Goal: Information Seeking & Learning: Learn about a topic

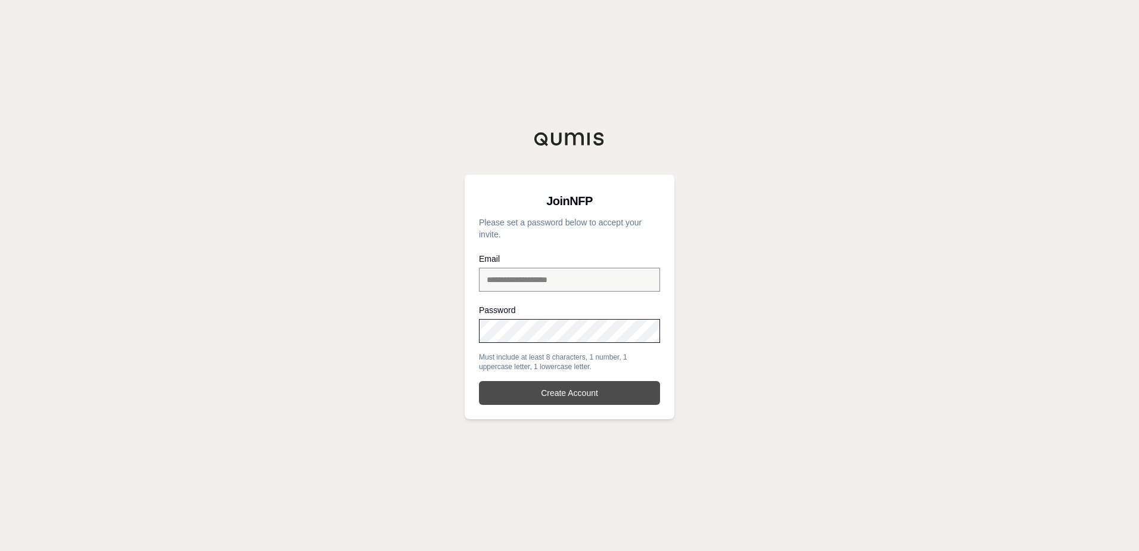
click at [528, 385] on button "Create Account" at bounding box center [569, 393] width 181 height 24
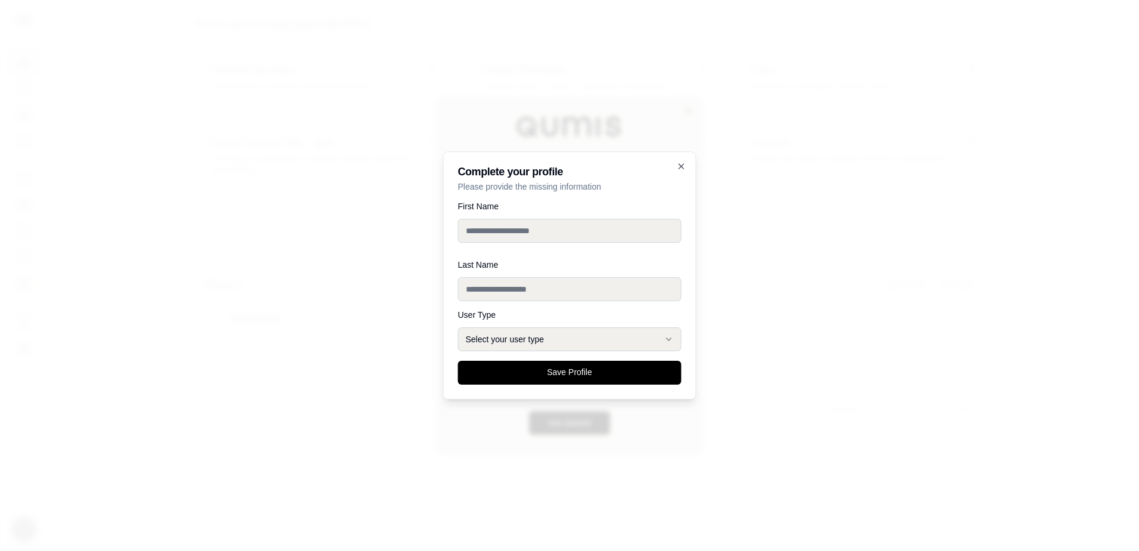
click at [614, 229] on input "First Name" at bounding box center [569, 231] width 223 height 24
type input "****"
click at [551, 292] on input "Last Name" at bounding box center [569, 289] width 223 height 24
type input "*******"
click at [508, 335] on button "Select your user type" at bounding box center [569, 339] width 223 height 24
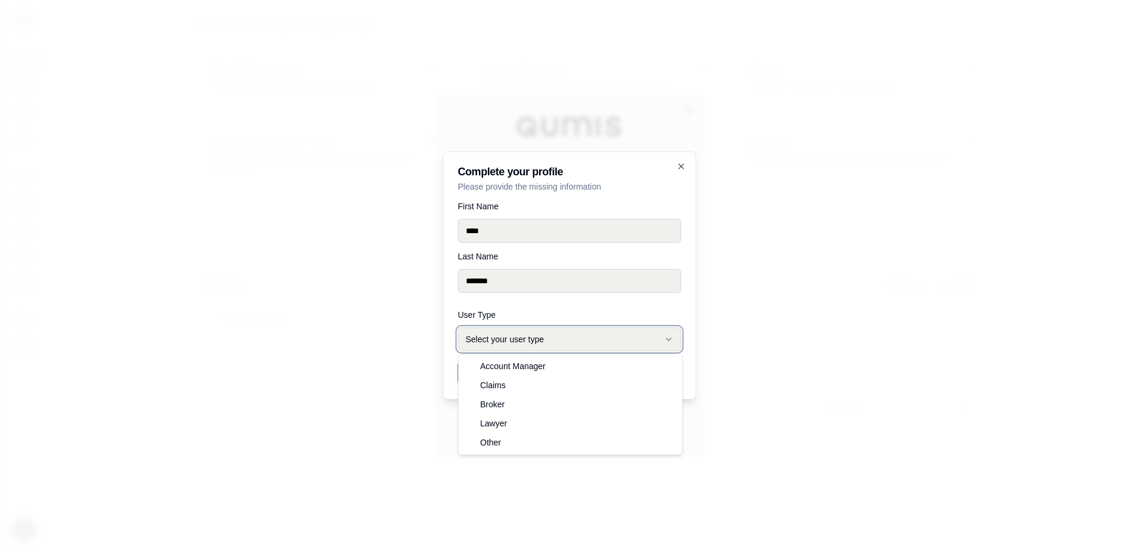
select select "*****"
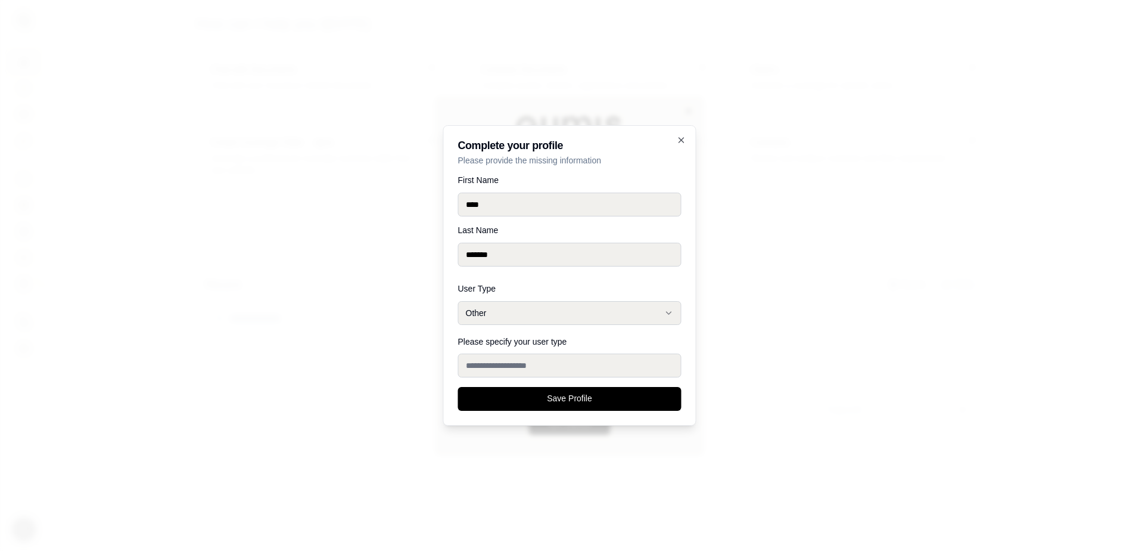
click at [541, 359] on input "Please specify your user type" at bounding box center [569, 365] width 223 height 24
type input "*******"
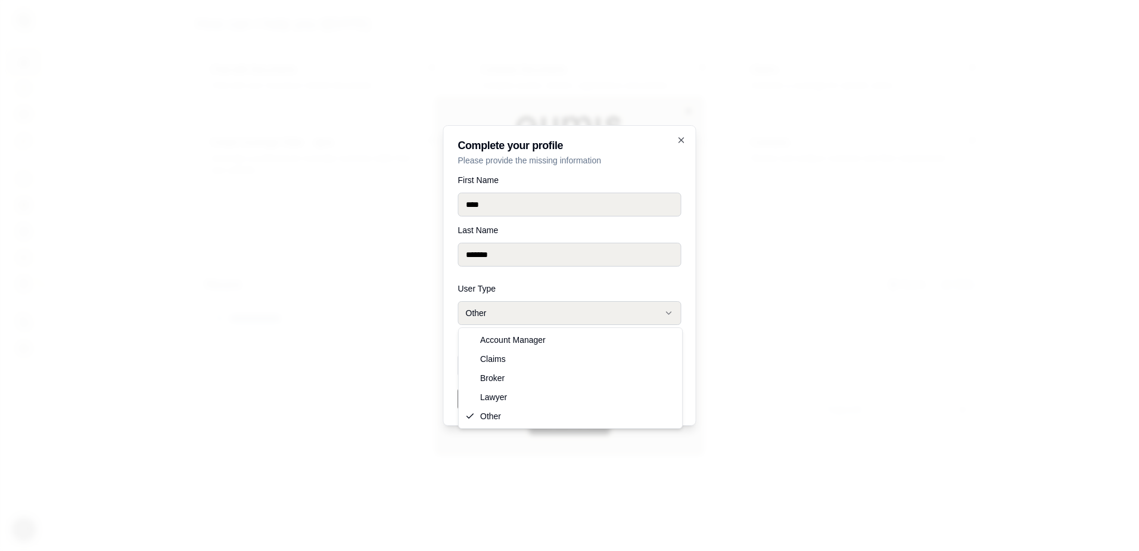
click at [563, 313] on button "Other" at bounding box center [569, 313] width 223 height 24
select select "**********"
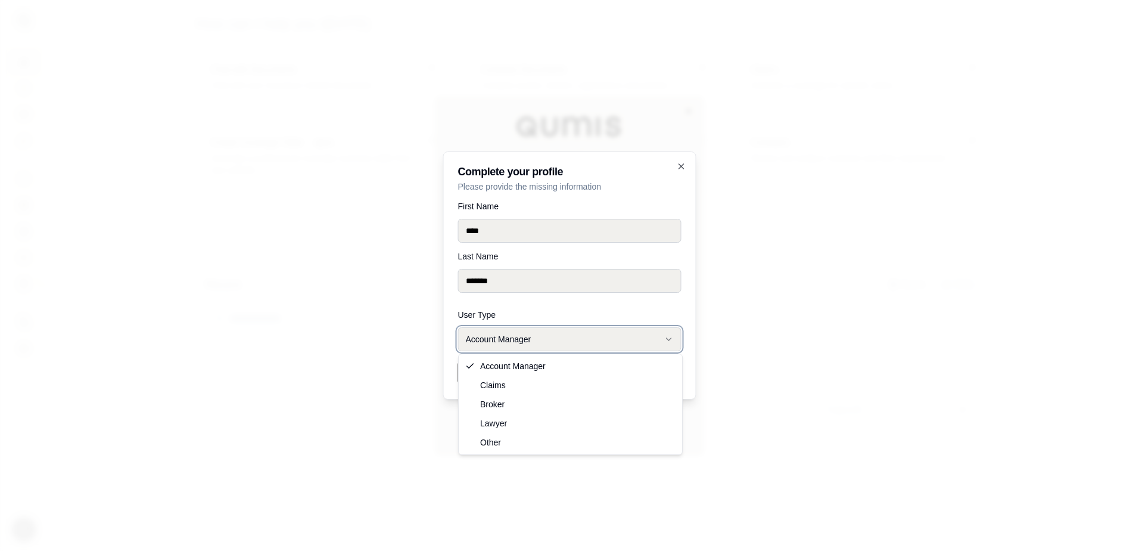
click at [549, 344] on button "Account Manager" at bounding box center [569, 339] width 223 height 24
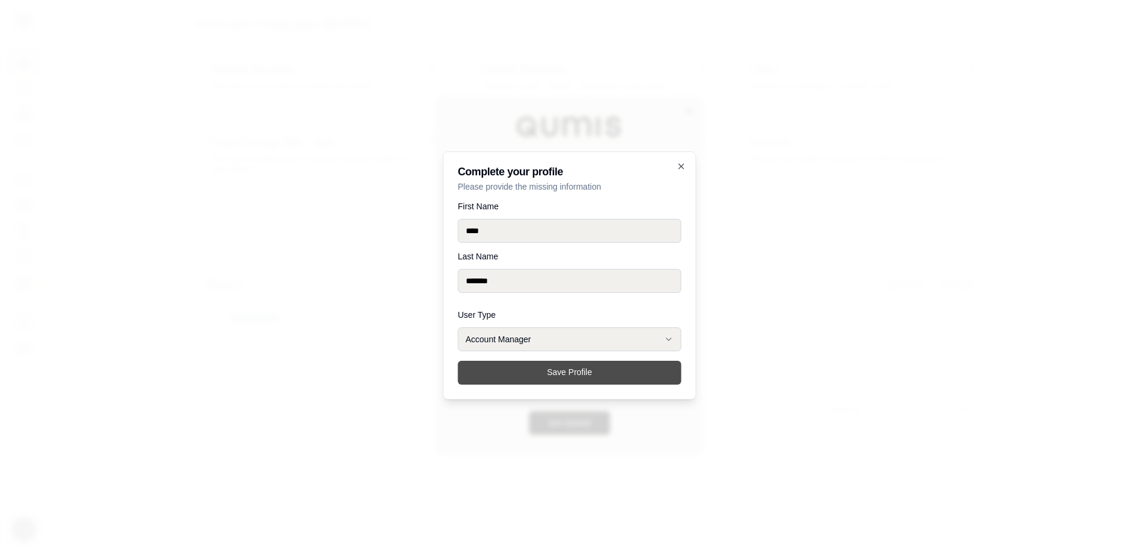
click at [539, 379] on button "Save Profile" at bounding box center [569, 372] width 223 height 24
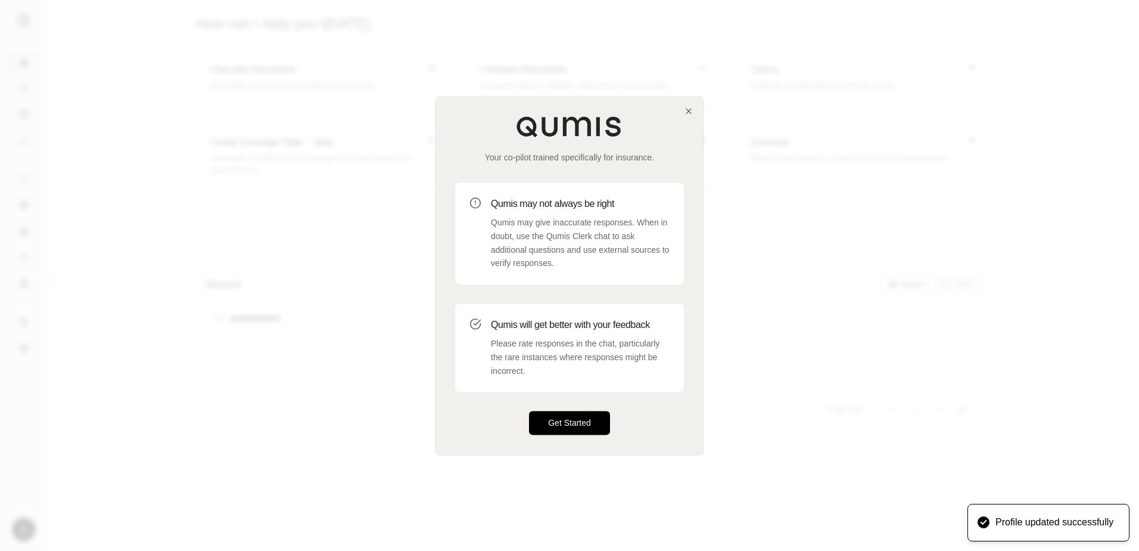
click at [550, 428] on button "Get Started" at bounding box center [569, 423] width 81 height 24
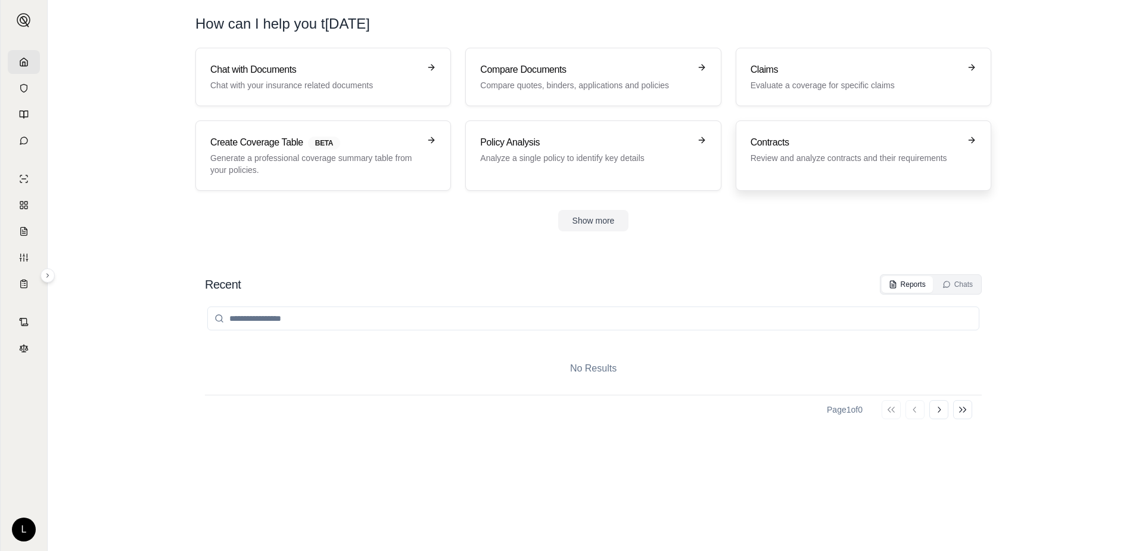
click at [762, 144] on h3 "Contracts" at bounding box center [855, 142] width 209 height 14
click at [517, 73] on h3 "Compare Documents" at bounding box center [584, 70] width 209 height 14
click at [224, 62] on link "Chat with Documents Chat with your insurance related documents" at bounding box center [323, 77] width 256 height 58
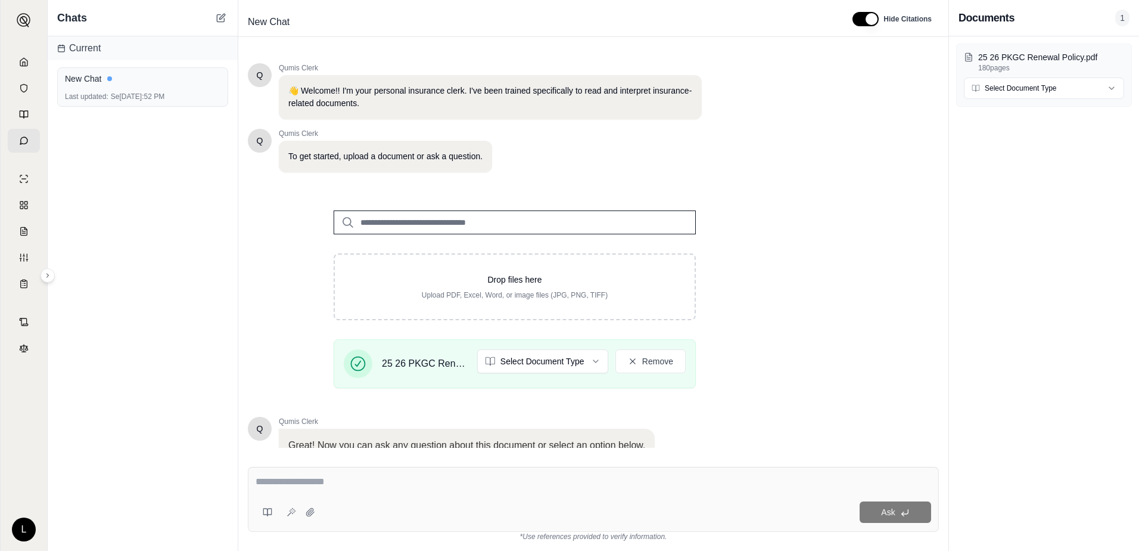
scroll to position [93, 0]
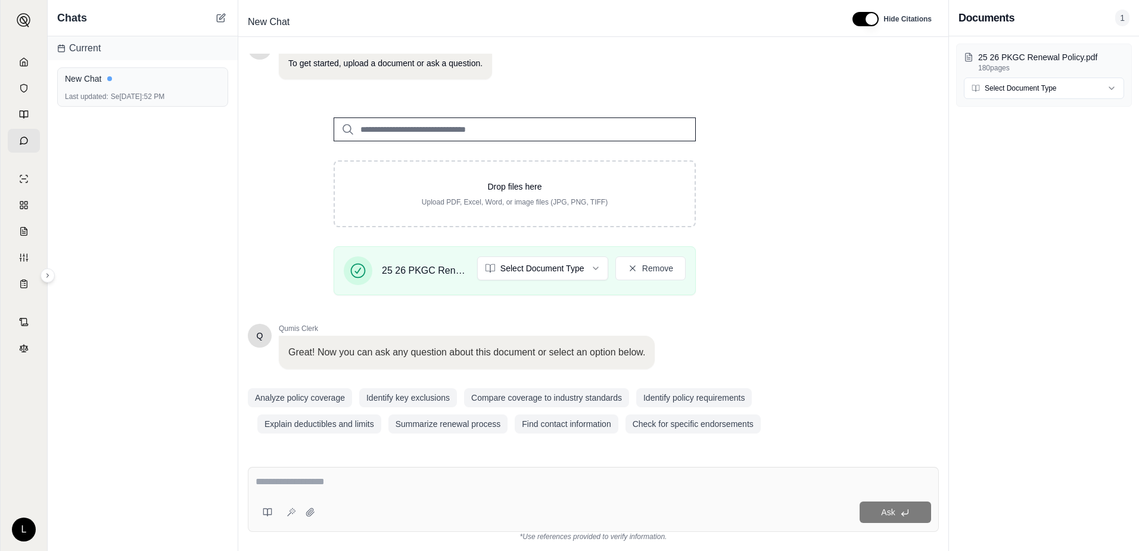
click at [490, 133] on input "search" at bounding box center [515, 129] width 362 height 24
click at [455, 133] on input "search" at bounding box center [515, 129] width 362 height 24
type input "**********"
drag, startPoint x: 460, startPoint y: 132, endPoint x: 321, endPoint y: 127, distance: 138.9
click at [321, 127] on div "**********" at bounding box center [515, 119] width 400 height 43
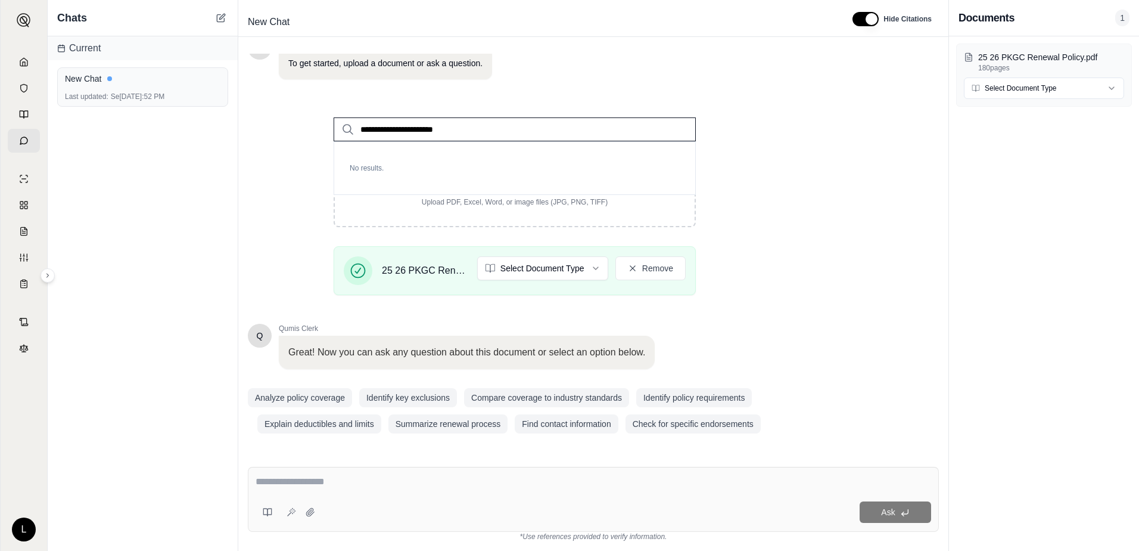
click at [654, 350] on div "Great! Now you can ask any question about this document or select an option bel…" at bounding box center [467, 351] width 376 height 33
drag, startPoint x: 341, startPoint y: 125, endPoint x: 214, endPoint y: 103, distance: 128.8
click at [219, 104] on div "**********" at bounding box center [594, 275] width 1092 height 551
click at [361, 421] on button "Explain deductibles and limits" at bounding box center [319, 423] width 124 height 19
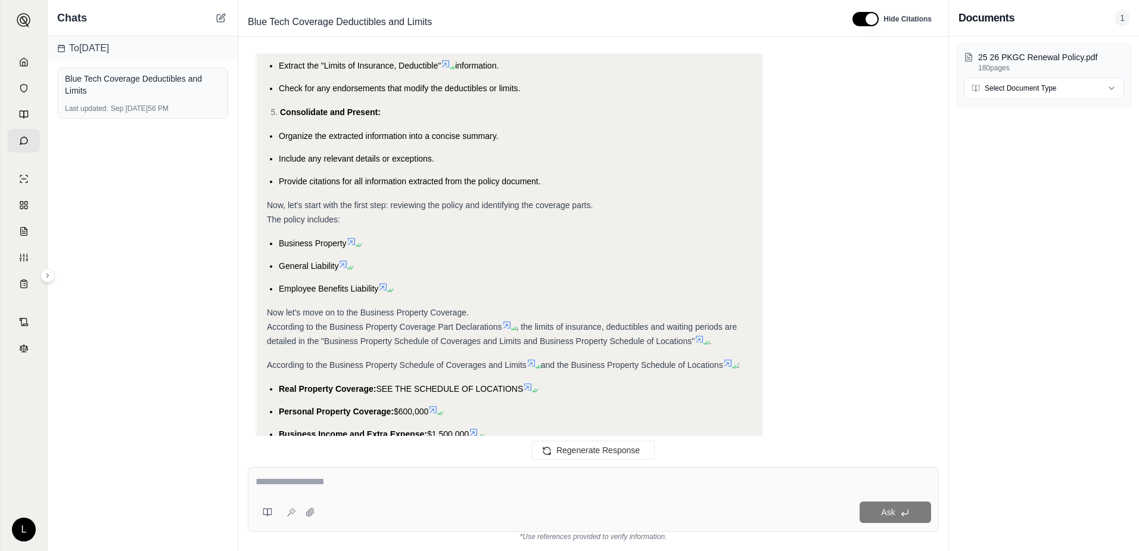
scroll to position [655, 0]
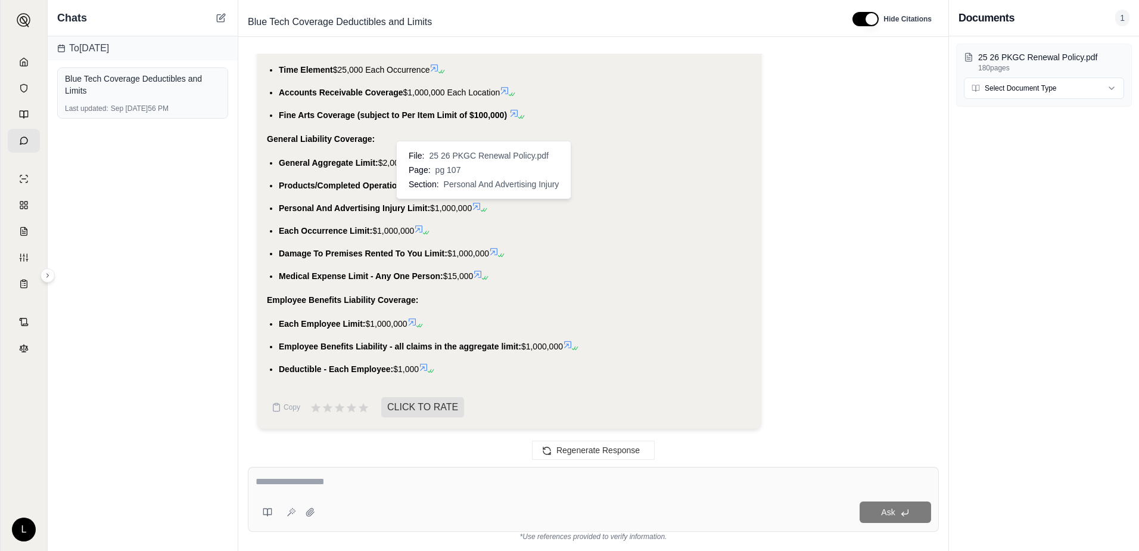
click at [481, 205] on icon at bounding box center [477, 206] width 10 height 10
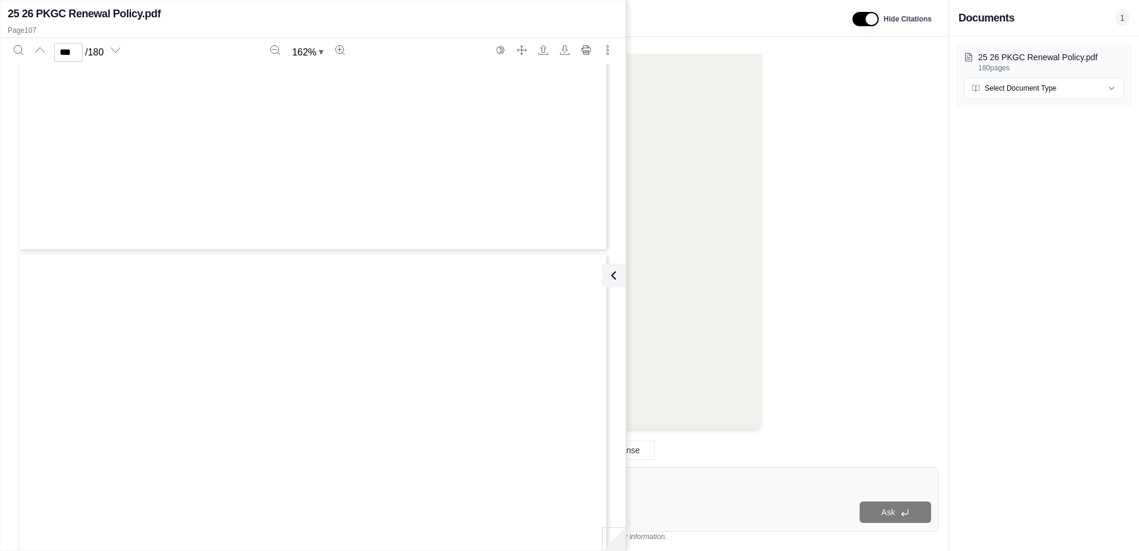
type input "***"
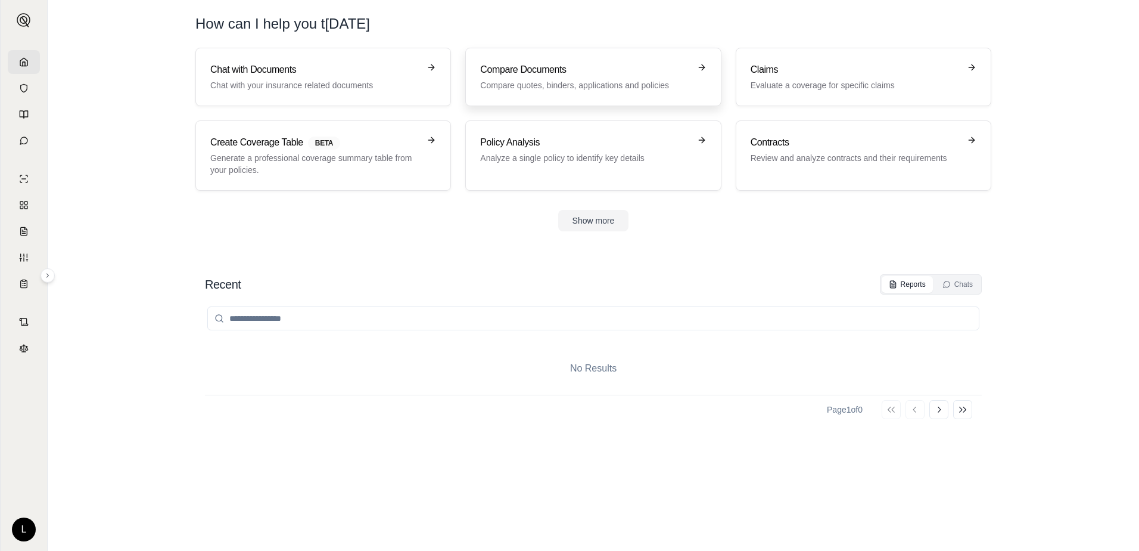
click at [521, 74] on h3 "Compare Documents" at bounding box center [584, 70] width 209 height 14
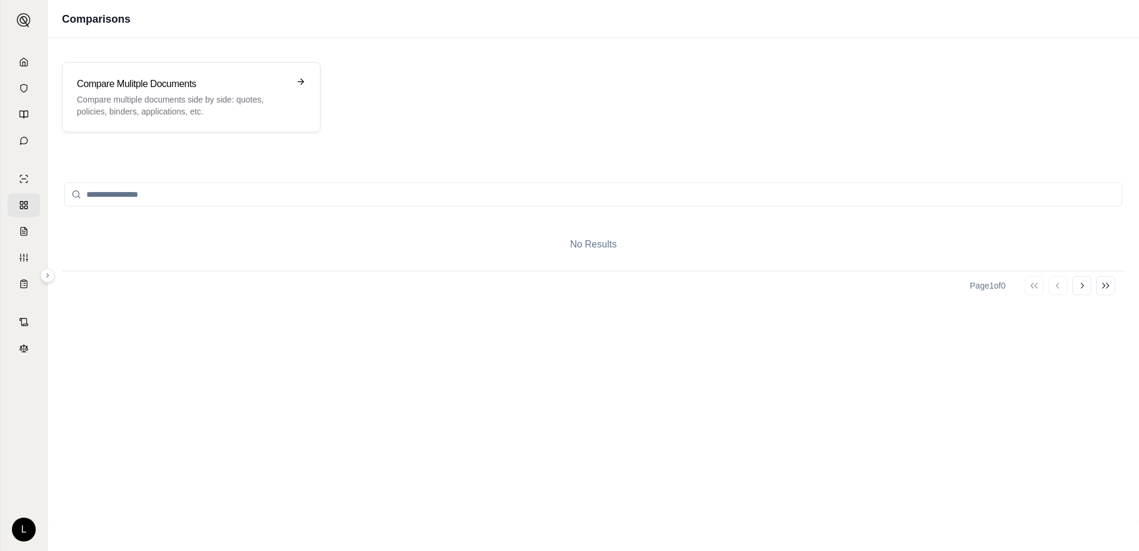
click at [570, 240] on div "No Results" at bounding box center [593, 244] width 1063 height 52
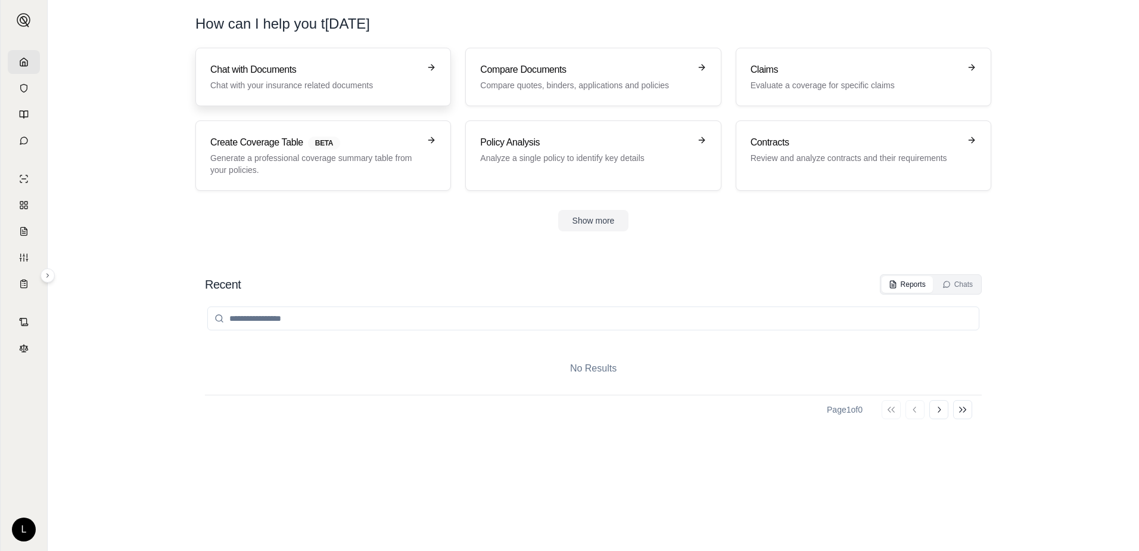
click at [260, 77] on div "Chat with Documents Chat with your insurance related documents" at bounding box center [314, 77] width 209 height 29
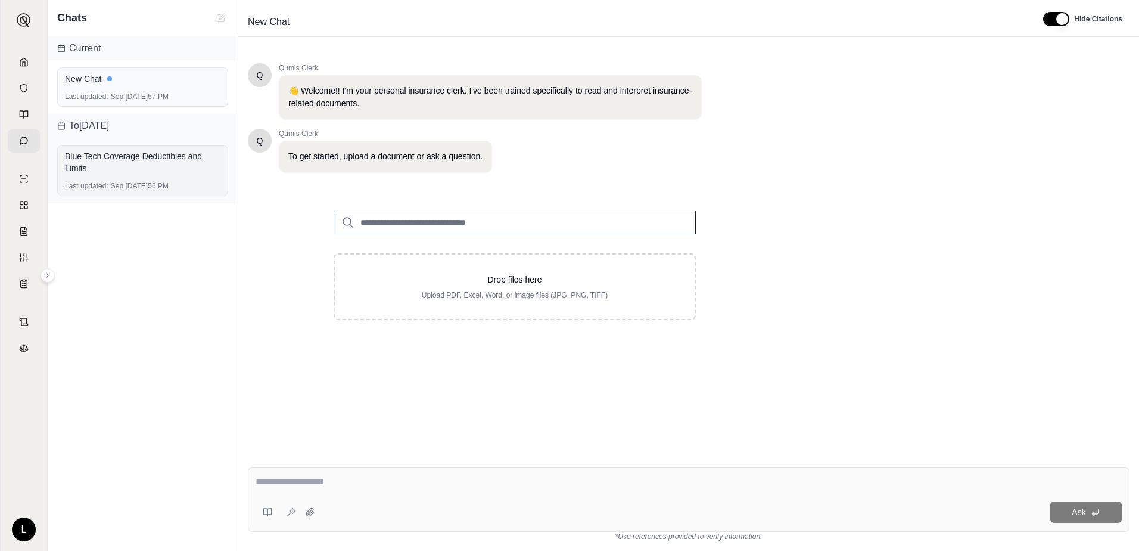
click at [97, 161] on div "Blue Tech Coverage Deductibles and Limits" at bounding box center [143, 162] width 156 height 24
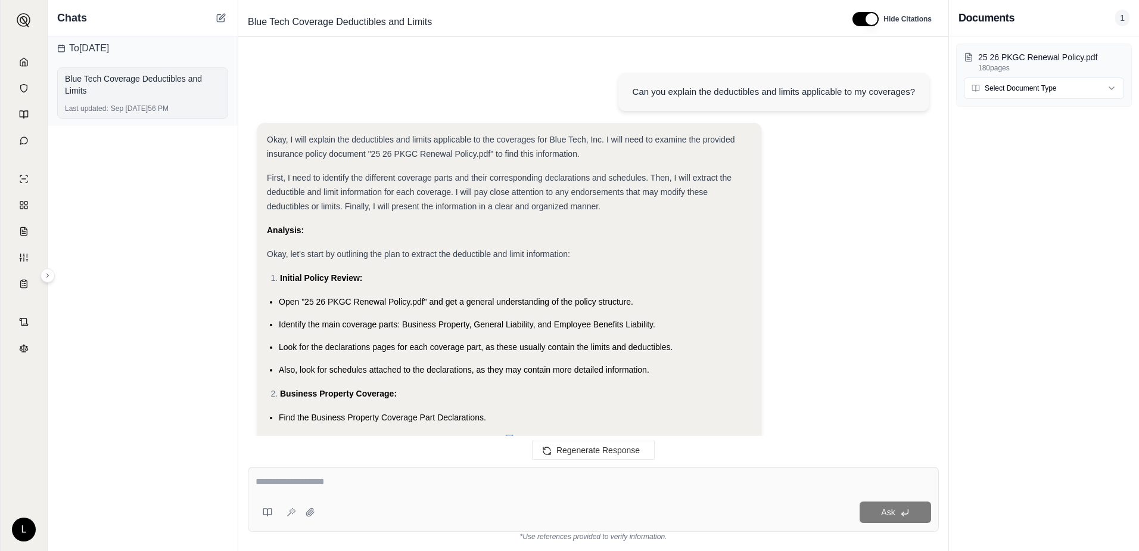
click at [109, 82] on div "Blue Tech Coverage Deductibles and Limits" at bounding box center [143, 85] width 156 height 24
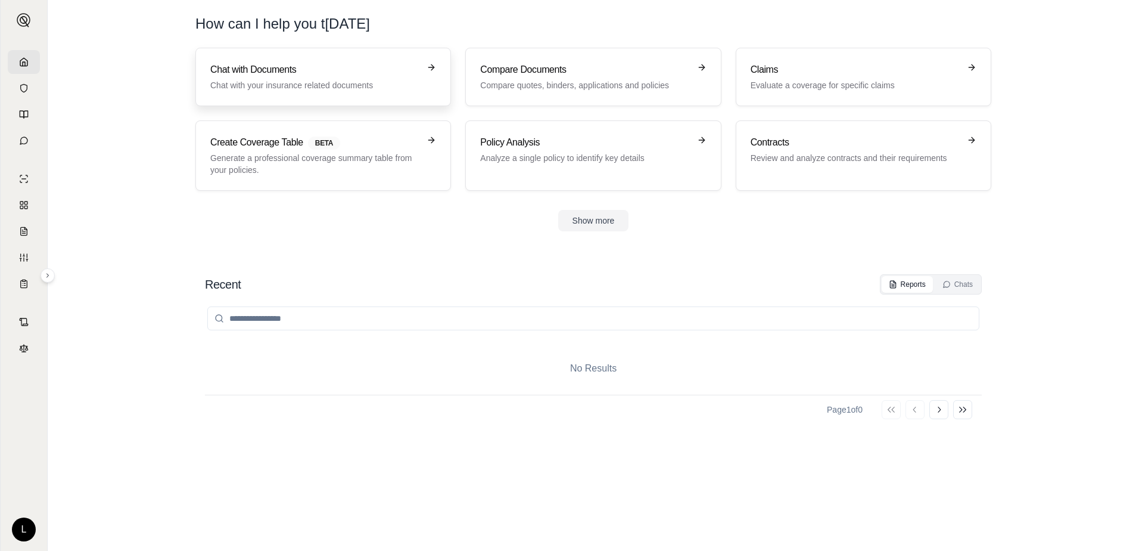
click at [295, 76] on h3 "Chat with Documents" at bounding box center [314, 70] width 209 height 14
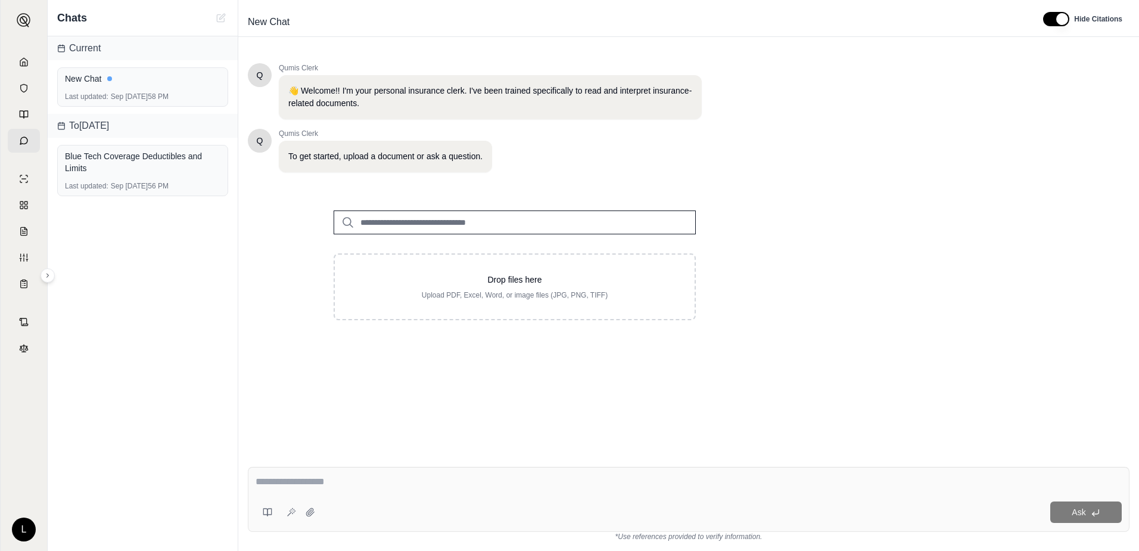
click at [334, 158] on p "To get started, upload a document or ask a question." at bounding box center [385, 156] width 194 height 13
click at [375, 220] on input "search" at bounding box center [515, 222] width 362 height 24
click at [451, 222] on input "search" at bounding box center [515, 222] width 362 height 24
type input "*********"
click at [374, 256] on p "No results." at bounding box center [514, 261] width 349 height 29
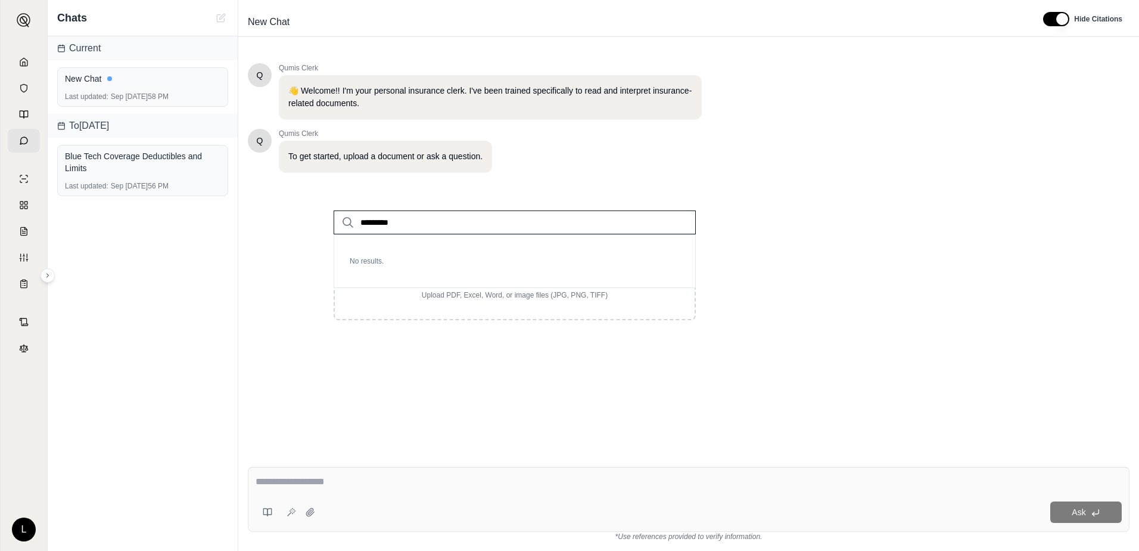
drag, startPoint x: 419, startPoint y: 225, endPoint x: 344, endPoint y: 220, distance: 75.2
click at [344, 220] on div "*********" at bounding box center [515, 222] width 362 height 24
click at [84, 77] on div "New Chat" at bounding box center [143, 79] width 156 height 12
click at [88, 124] on div "To[DATE]" at bounding box center [143, 126] width 190 height 24
click at [90, 164] on div "Blue Tech Coverage Deductibles and Limits" at bounding box center [143, 162] width 156 height 24
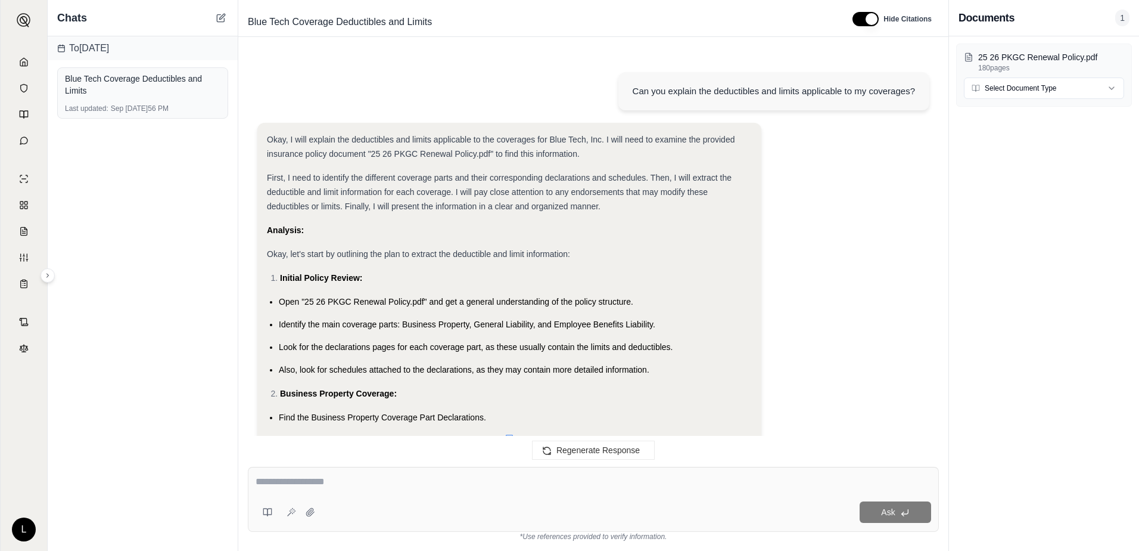
drag, startPoint x: 766, startPoint y: 88, endPoint x: 766, endPoint y: 98, distance: 10.7
click at [766, 98] on div "Can you explain the deductibles and limits applicable to my coverages?" at bounding box center [773, 91] width 311 height 38
click at [23, 89] on icon at bounding box center [24, 88] width 10 height 10
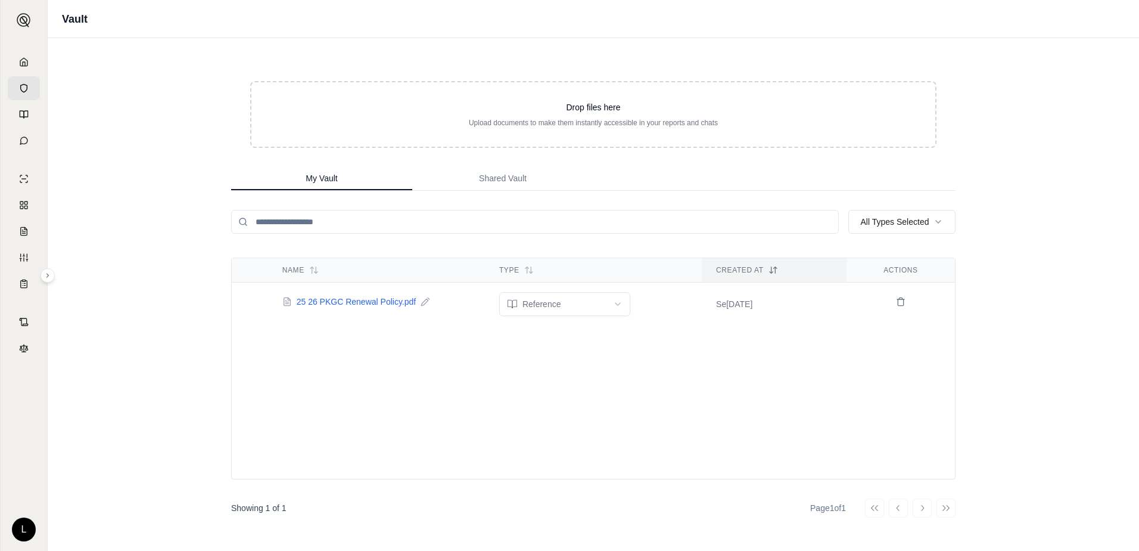
click at [346, 300] on span "25 26 PKGC Renewal Policy.pdf" at bounding box center [357, 302] width 120 height 12
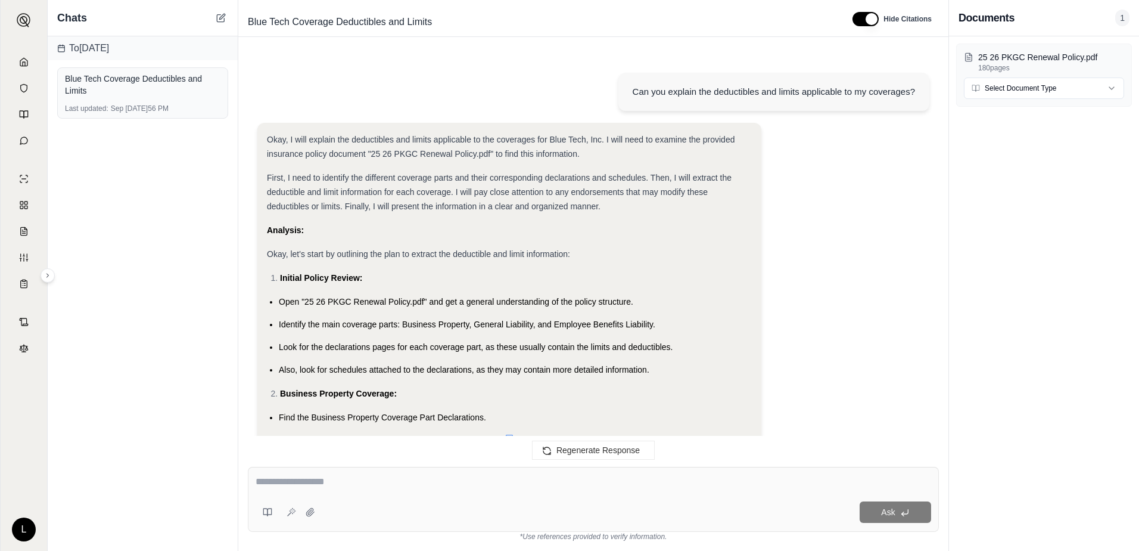
scroll to position [2969, 0]
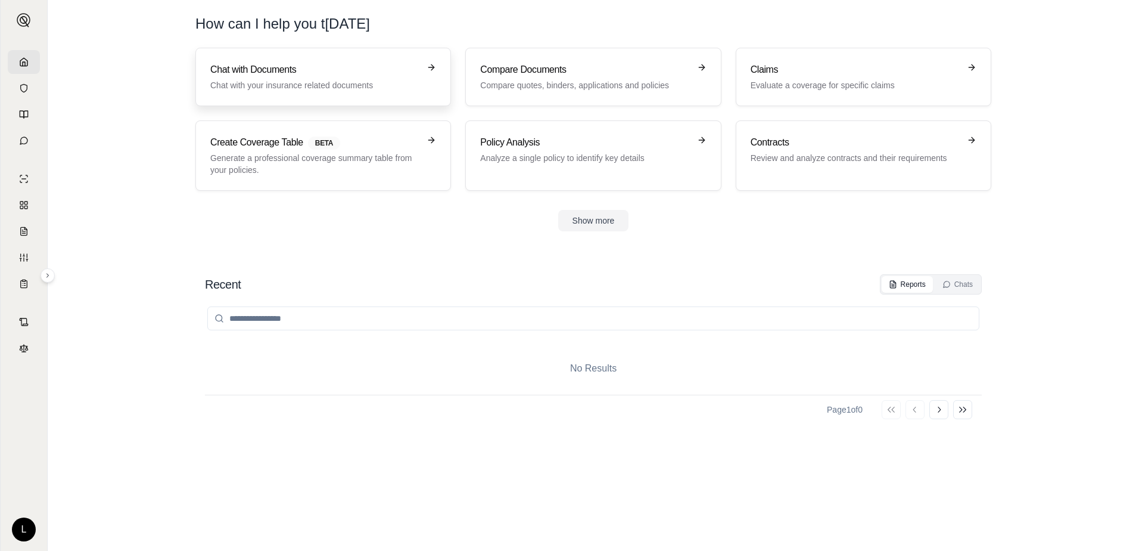
click at [282, 67] on h3 "Chat with Documents" at bounding box center [314, 70] width 209 height 14
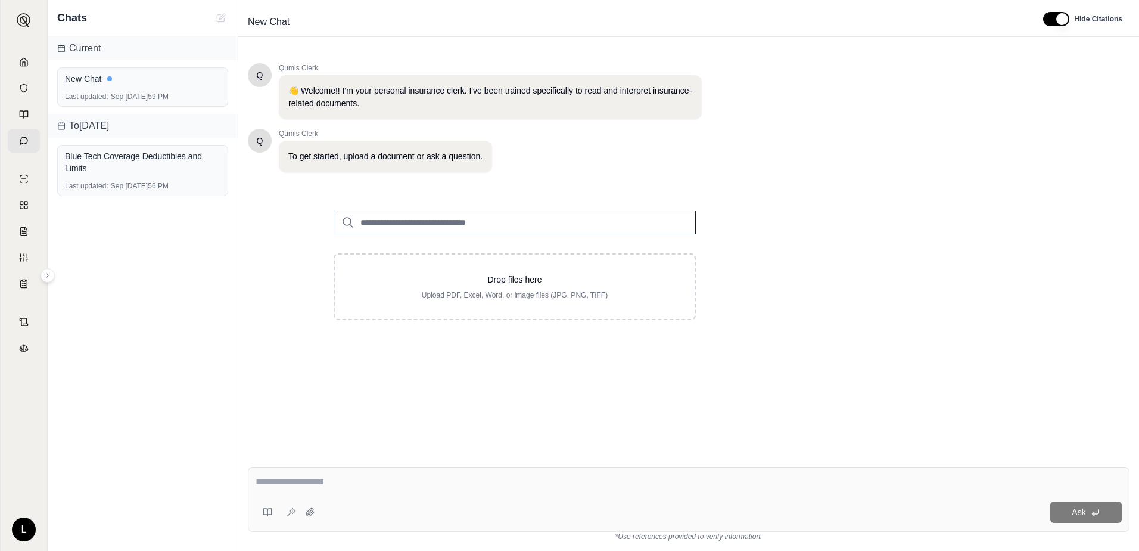
click at [414, 226] on input "search" at bounding box center [515, 222] width 362 height 24
click at [482, 227] on input "search" at bounding box center [515, 222] width 362 height 24
type input "*****"
click at [439, 247] on p "25 26 PKGC Renewal Policy.pdf #2" at bounding box center [446, 247] width 154 height 14
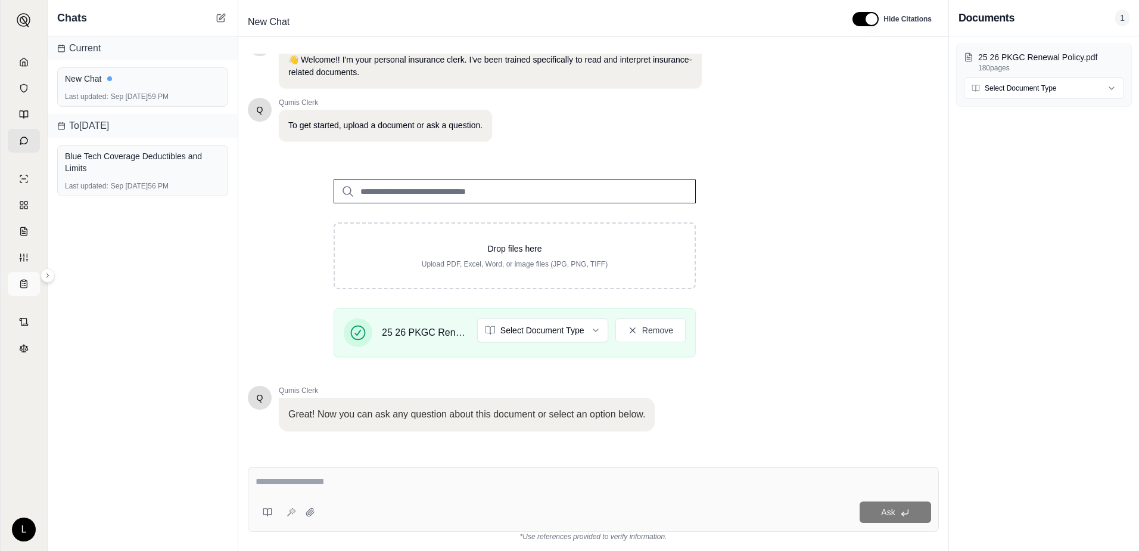
scroll to position [93, 0]
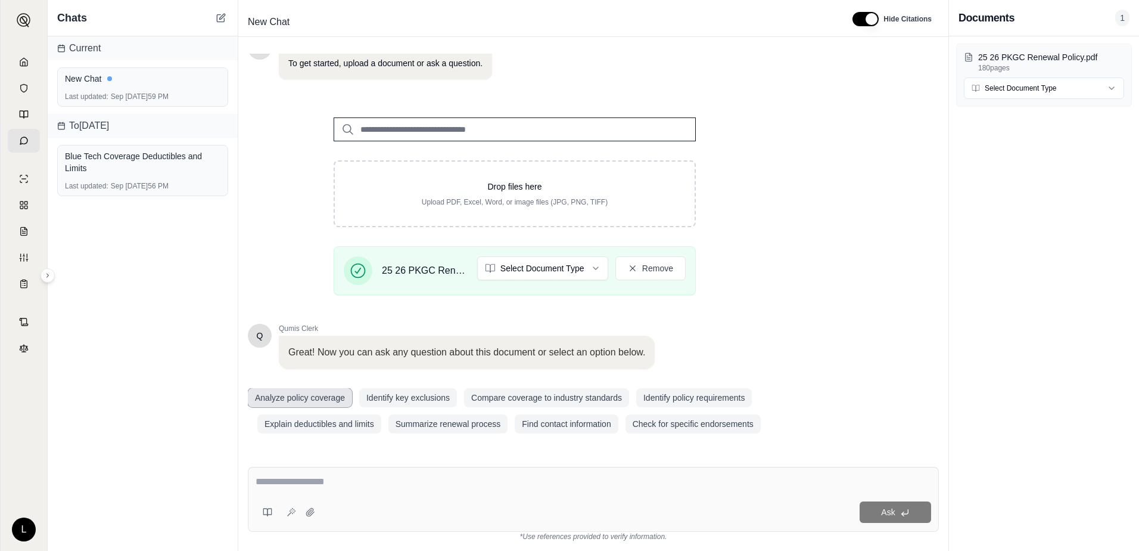
click at [338, 394] on button "Analyze policy coverage" at bounding box center [300, 397] width 104 height 19
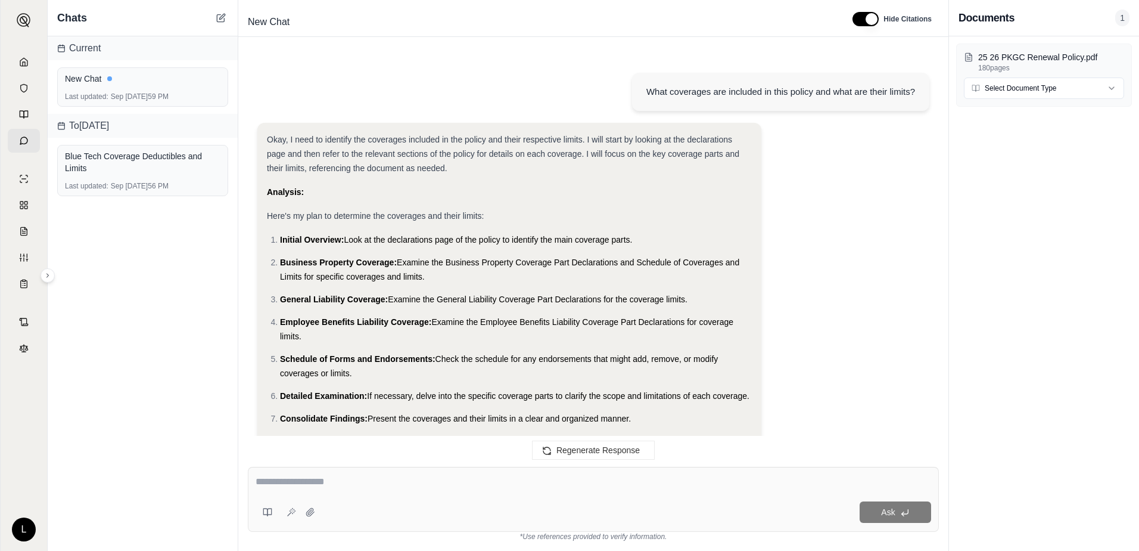
scroll to position [2949, 0]
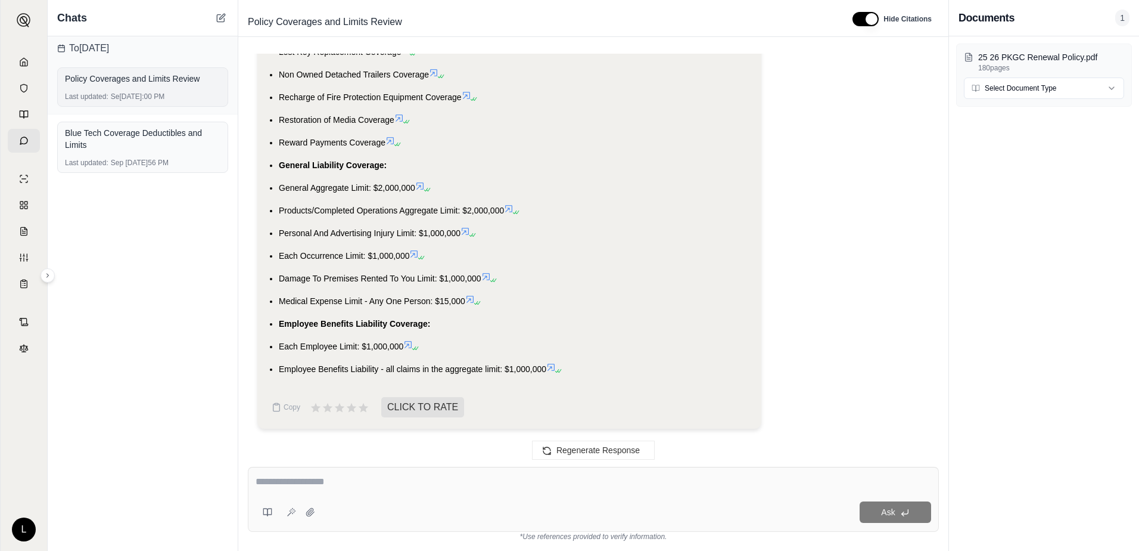
click at [106, 82] on div "Policy Coverages and Limits Review" at bounding box center [143, 79] width 156 height 12
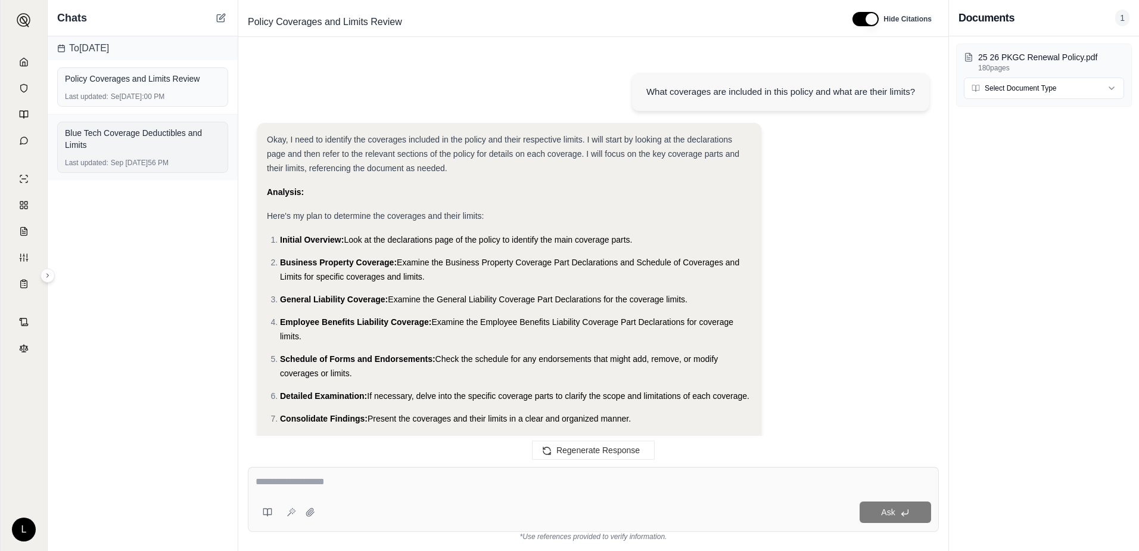
scroll to position [2949, 0]
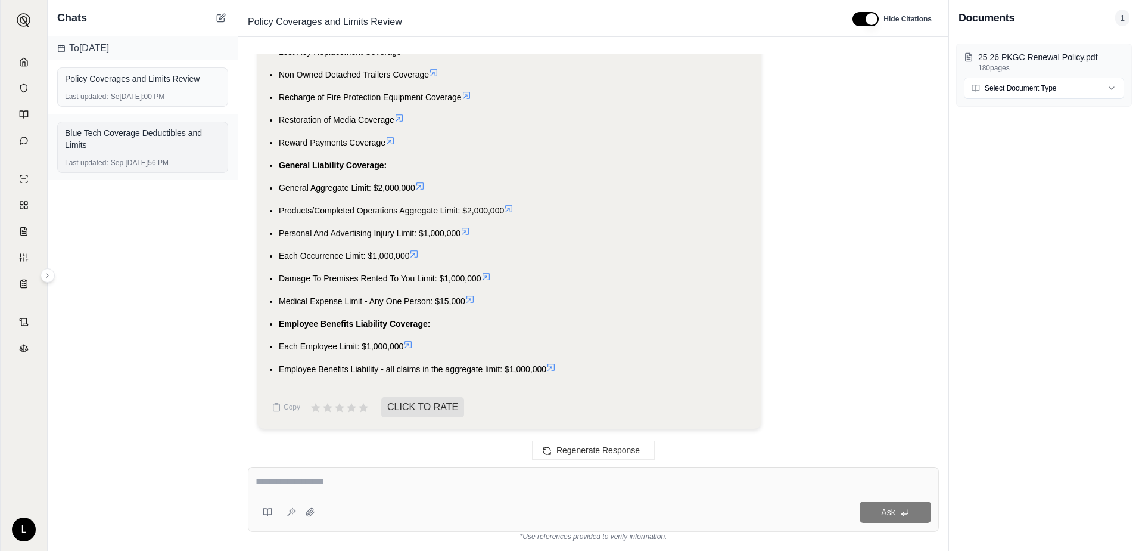
click at [137, 142] on div "Blue Tech Coverage Deductibles and Limits" at bounding box center [143, 139] width 156 height 24
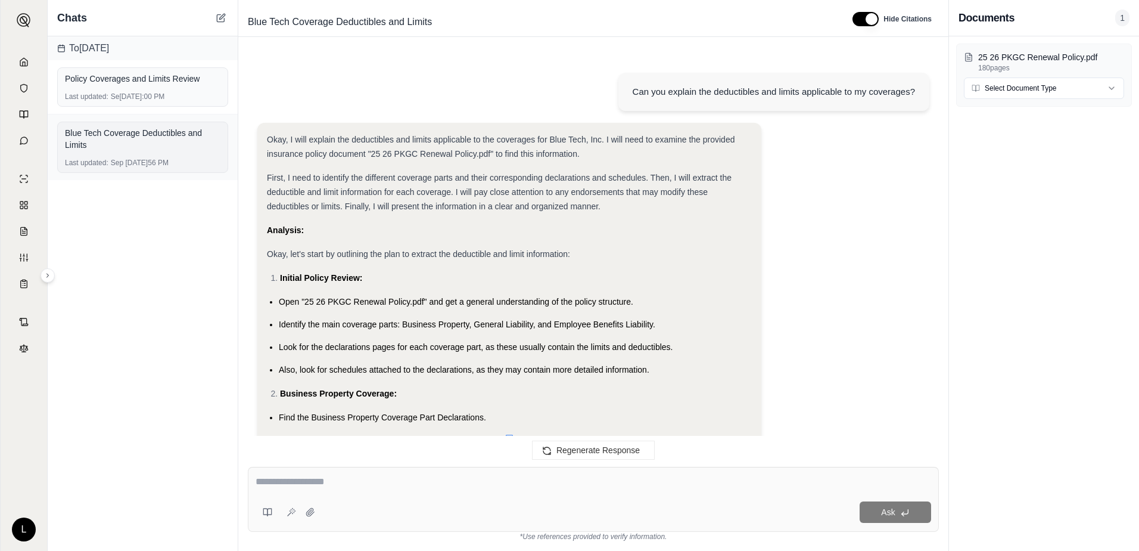
scroll to position [2969, 0]
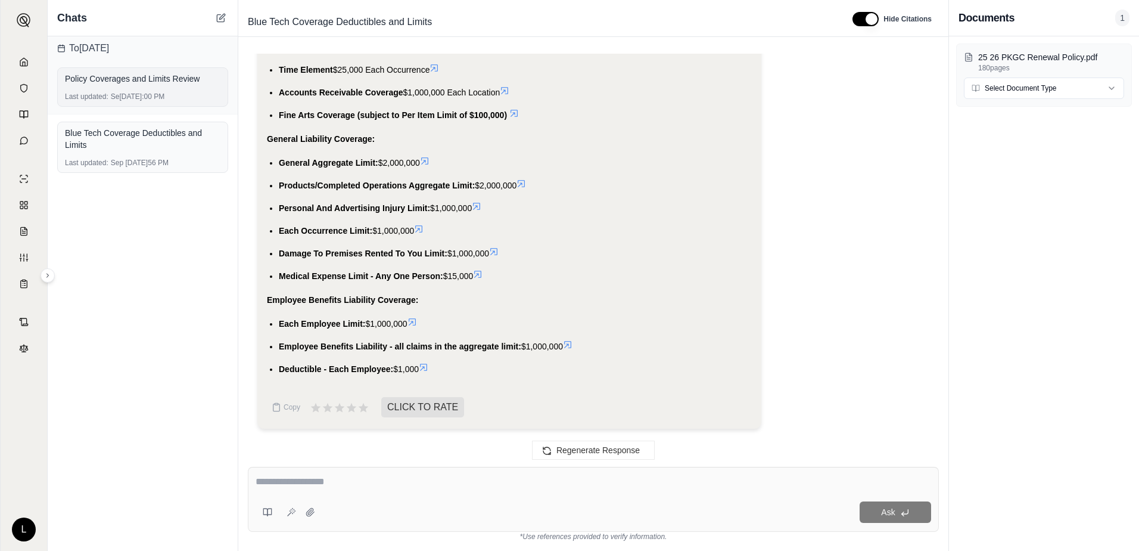
click at [128, 92] on div "Last updated: Sep [DATE]00 PM" at bounding box center [143, 97] width 156 height 10
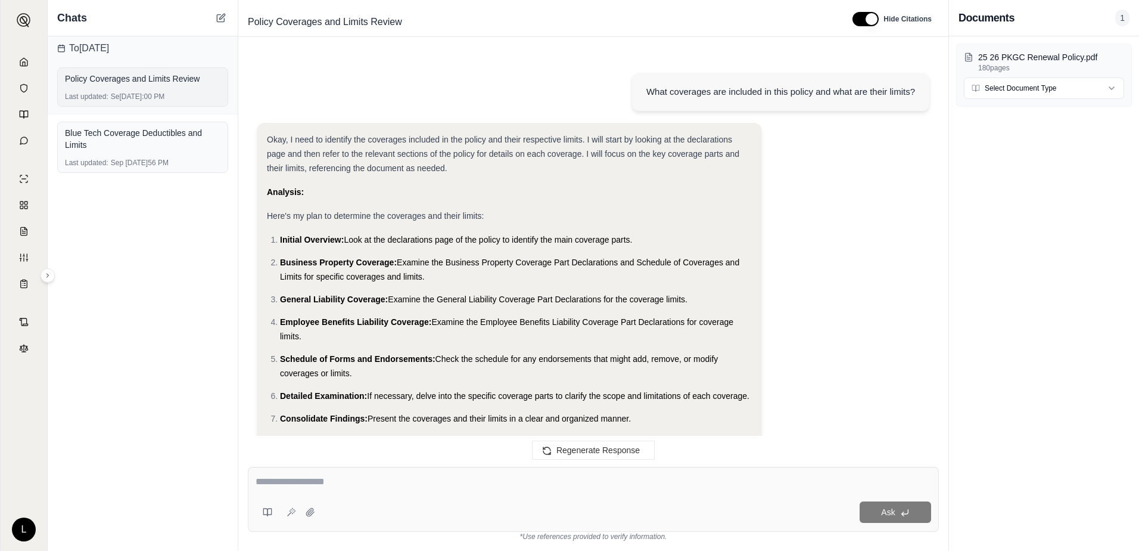
click at [107, 86] on div "Policy Coverages and Limits Review" at bounding box center [143, 78] width 156 height 17
click at [107, 136] on div "Blue Tech Coverage Deductibles and Limits" at bounding box center [143, 139] width 156 height 24
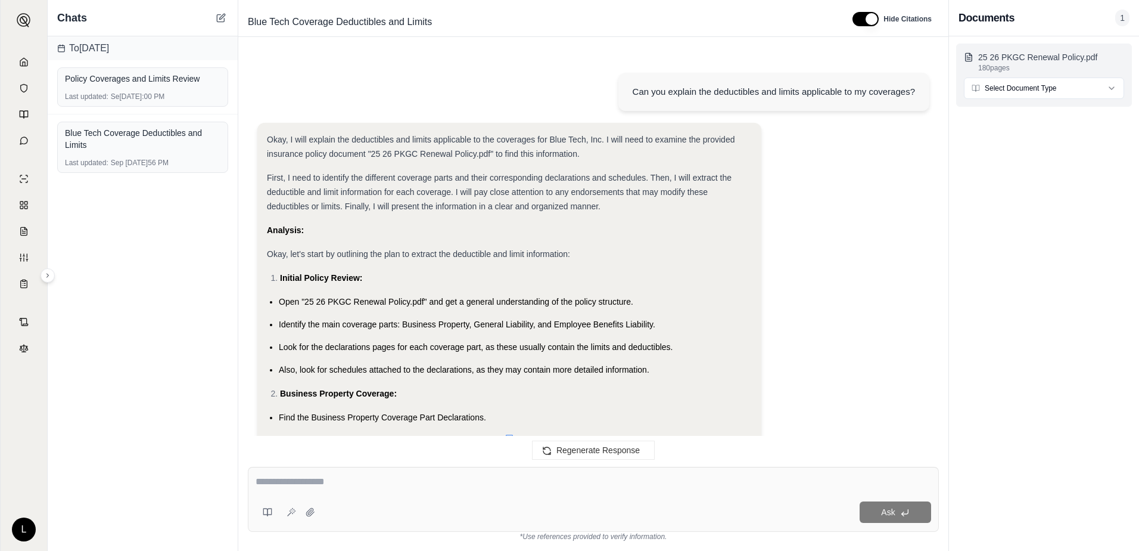
click at [1052, 61] on p "25 26 PKGC Renewal Policy.pdf" at bounding box center [1051, 57] width 146 height 12
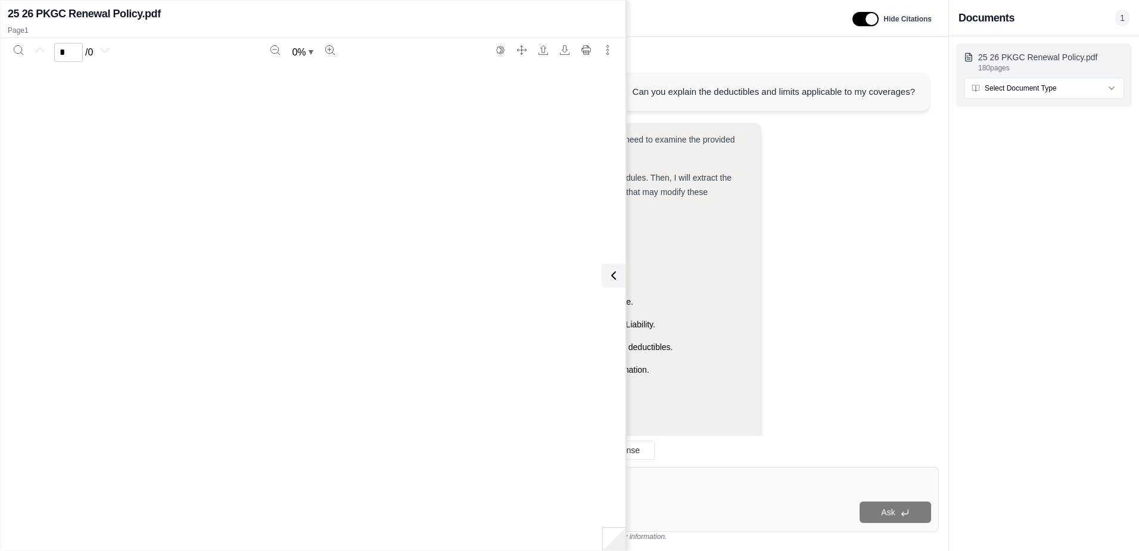
scroll to position [2969, 0]
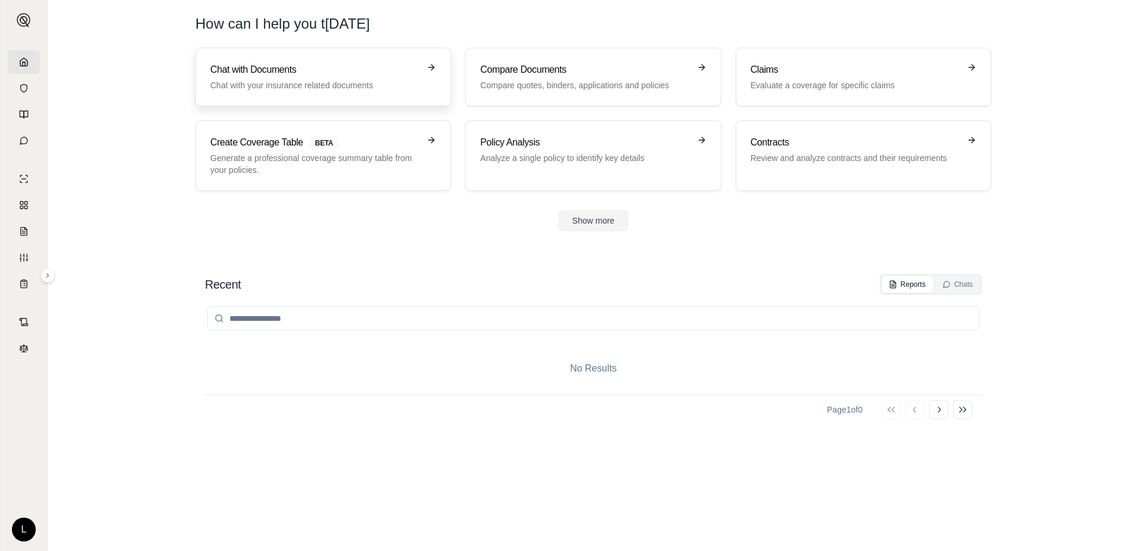
click at [283, 71] on h3 "Chat with Documents" at bounding box center [314, 70] width 209 height 14
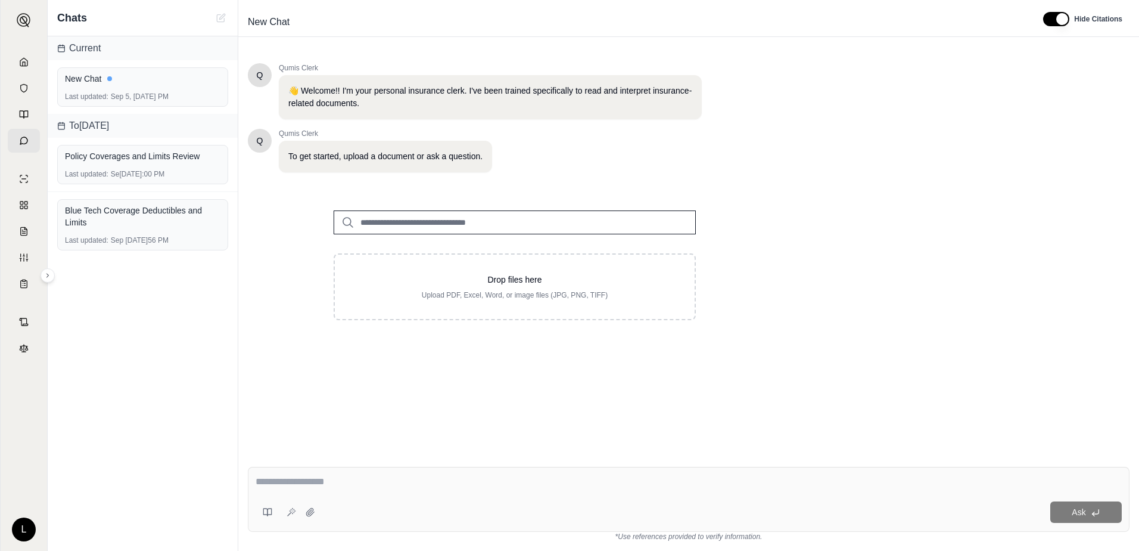
click at [378, 220] on input "search" at bounding box center [515, 222] width 362 height 24
type input "**"
click at [446, 244] on p "25 26 PKGC Renewal Policy.pdf #2" at bounding box center [446, 247] width 154 height 14
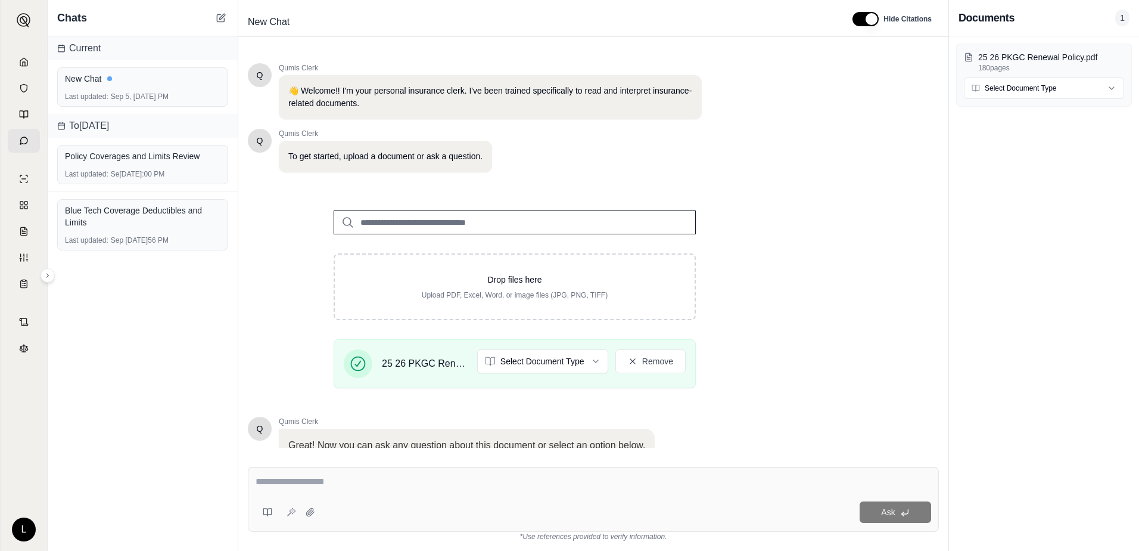
scroll to position [93, 0]
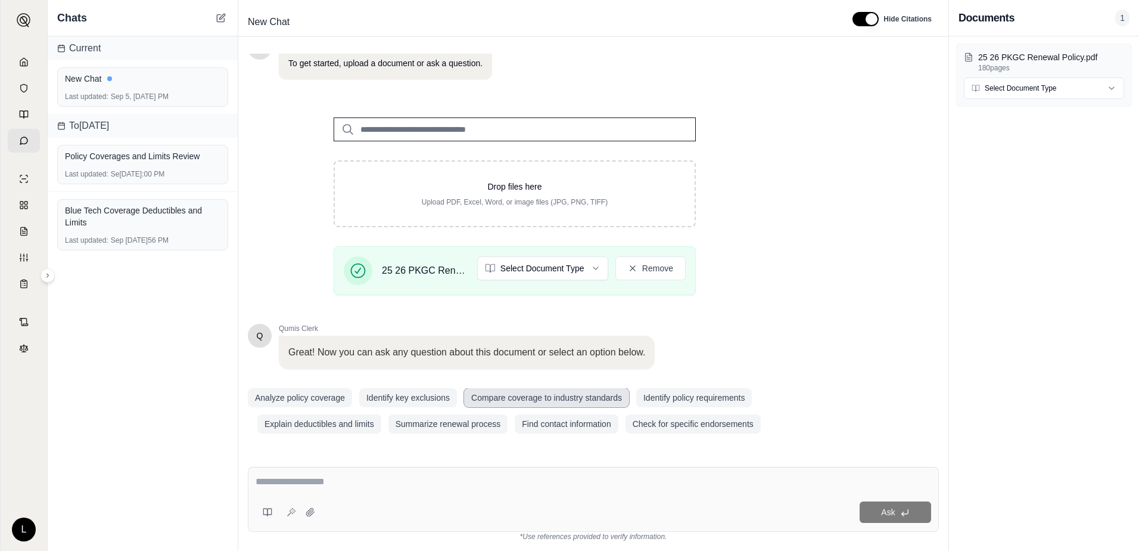
click at [522, 394] on button "Compare coverage to industry standards" at bounding box center [546, 397] width 165 height 19
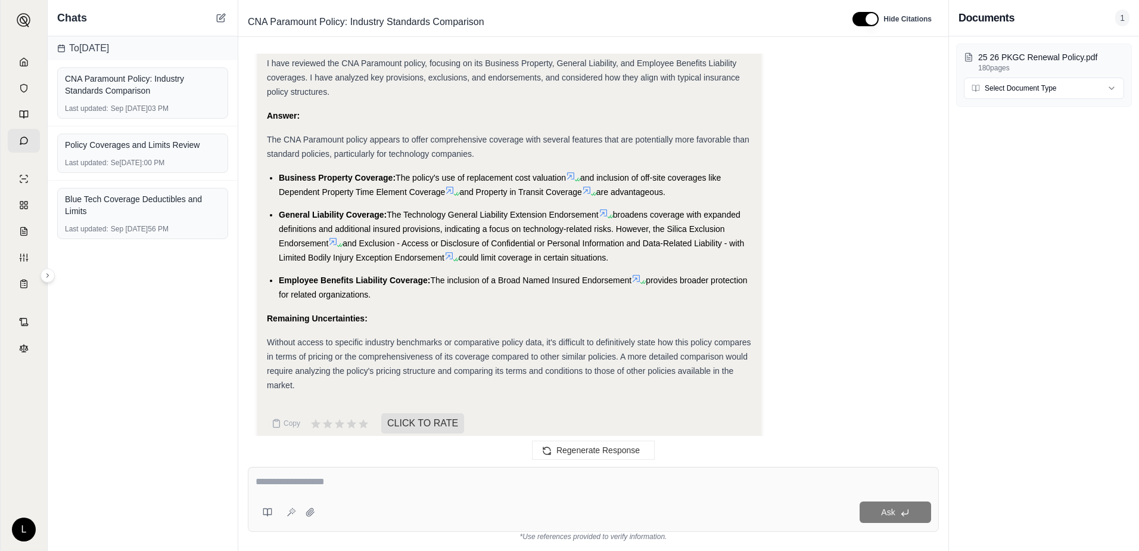
scroll to position [1327, 0]
